Goal: Task Accomplishment & Management: Use online tool/utility

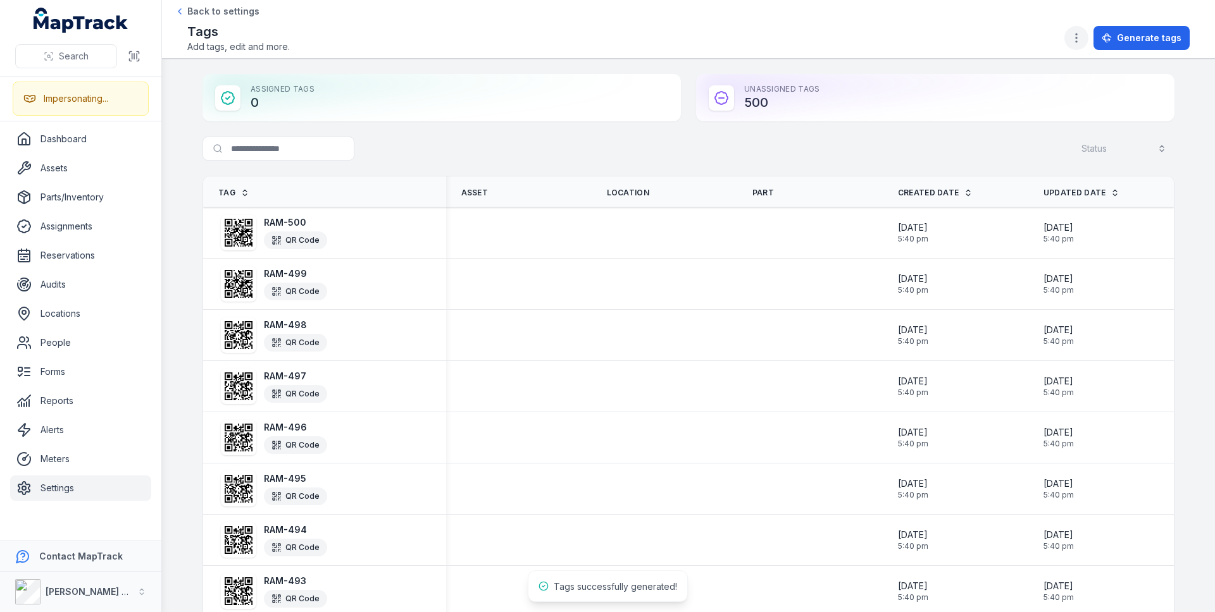
click at [1086, 37] on button "button" at bounding box center [1076, 38] width 24 height 24
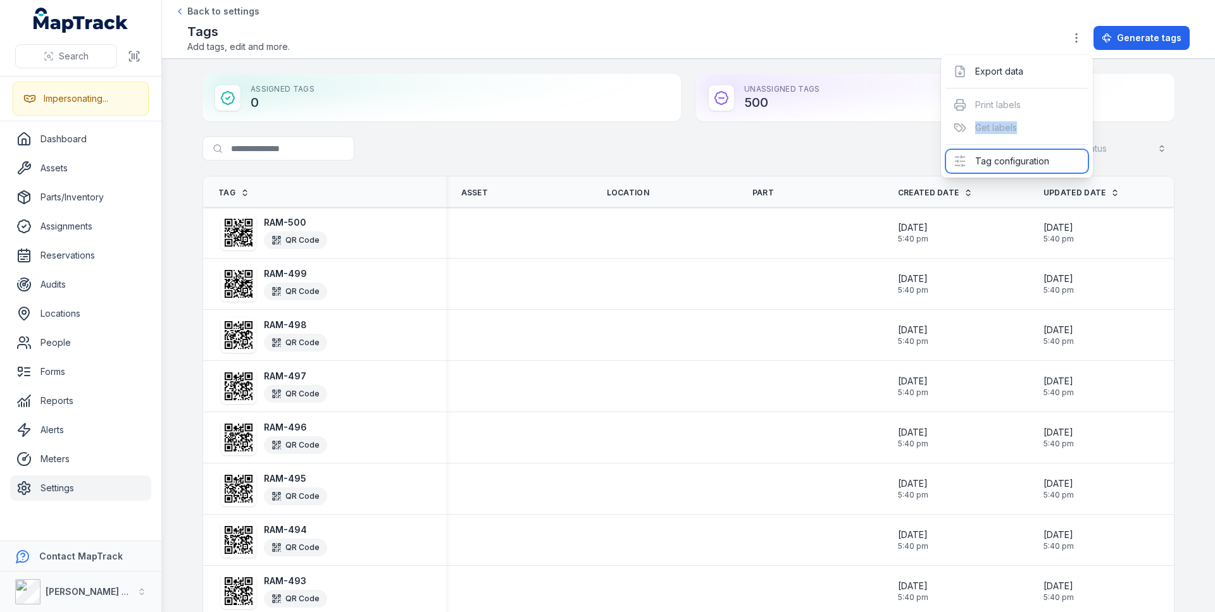
drag, startPoint x: 1026, startPoint y: 155, endPoint x: 1006, endPoint y: 90, distance: 67.4
click at [998, 111] on div "Export data Print labels Get labels Tag configuration" at bounding box center [1017, 116] width 152 height 123
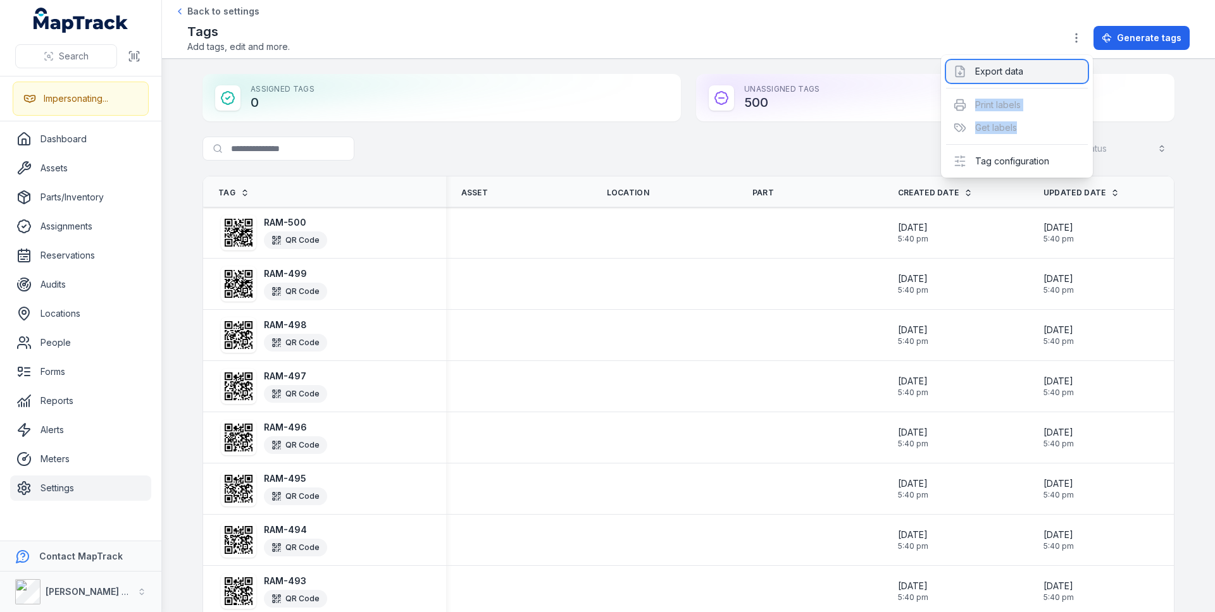
click at [1013, 66] on div "Export data" at bounding box center [1017, 71] width 142 height 23
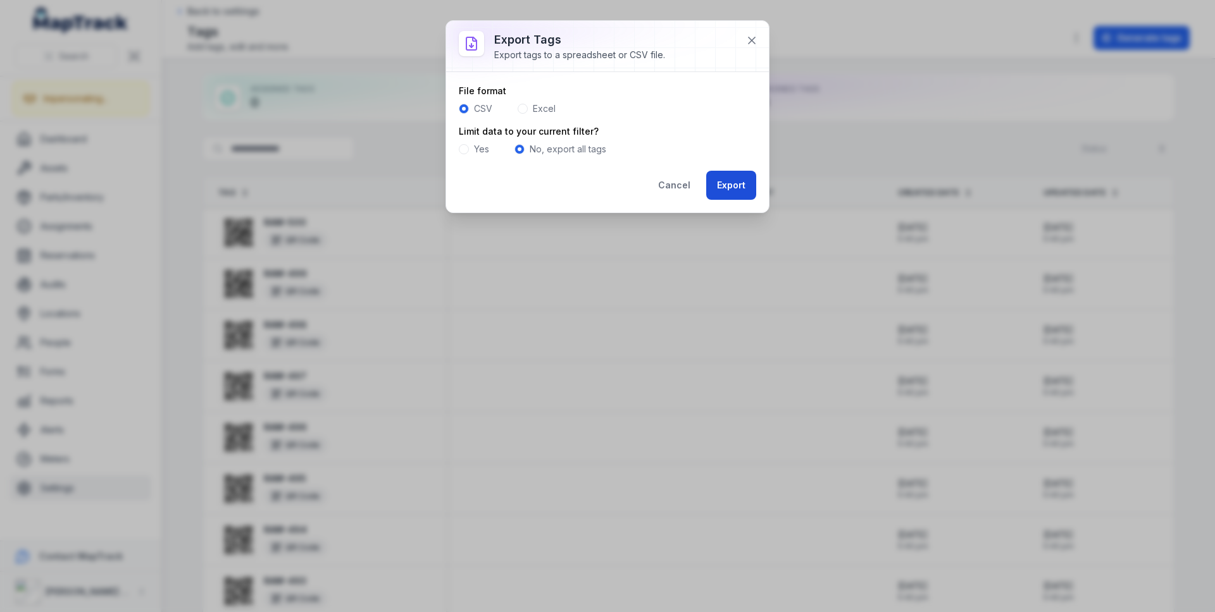
click at [727, 180] on button "Export" at bounding box center [731, 185] width 50 height 29
